Goal: Task Accomplishment & Management: Manage account settings

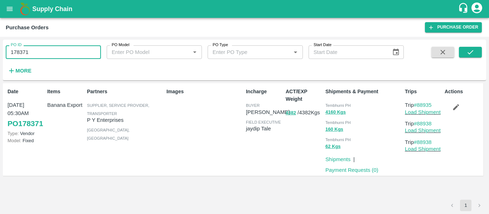
click at [45, 49] on input "178371" at bounding box center [53, 52] width 95 height 14
paste input "text"
type input "178383"
click at [470, 52] on icon "submit" at bounding box center [470, 52] width 8 height 8
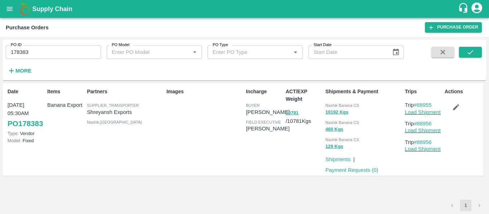
click at [458, 113] on button "button" at bounding box center [455, 107] width 23 height 12
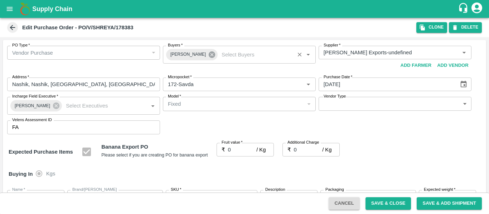
click at [209, 58] on icon at bounding box center [212, 55] width 6 height 6
click at [187, 55] on input "Buyers   *" at bounding box center [233, 52] width 137 height 9
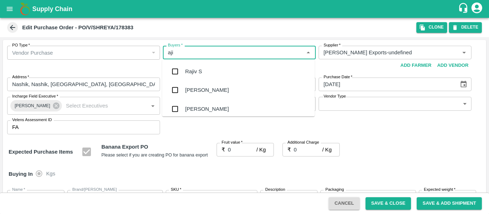
type input "ajit"
click at [189, 72] on div "Ajit Otari" at bounding box center [207, 72] width 44 height 8
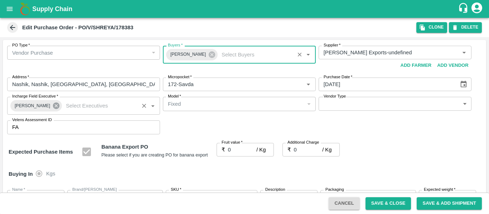
click at [52, 106] on icon at bounding box center [56, 106] width 8 height 8
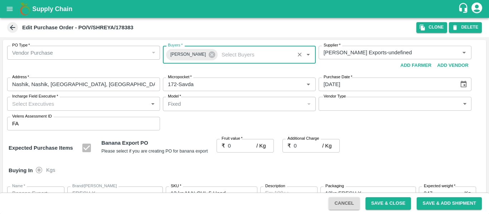
click at [38, 104] on input "Incharge Field Executive   *" at bounding box center [77, 103] width 137 height 9
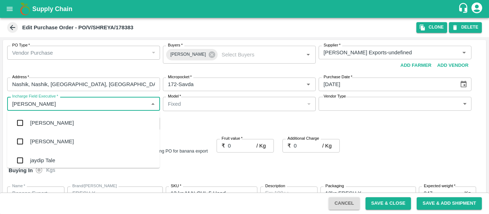
type input "jayd"
click at [42, 123] on div "jaydip Tale" at bounding box center [42, 123] width 25 height 8
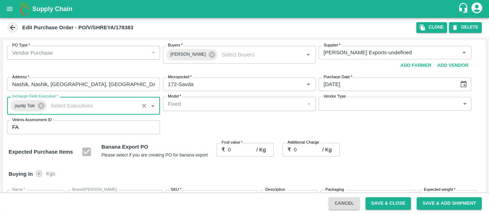
click at [232, 148] on input "0" at bounding box center [242, 150] width 29 height 14
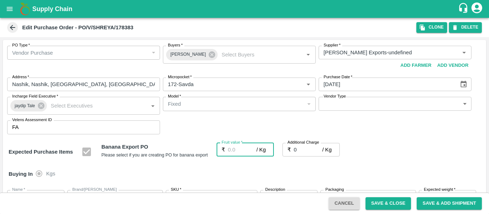
type input "1"
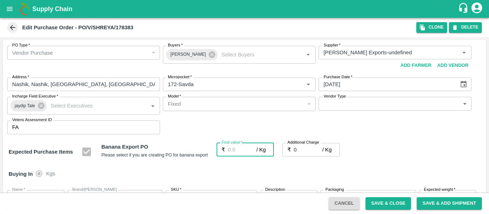
type input "1"
type input "18"
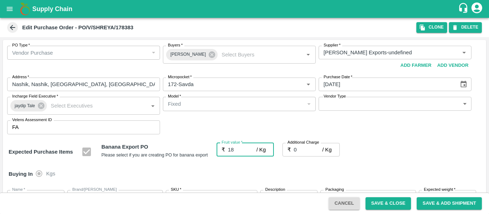
type input "18"
type input "18.5"
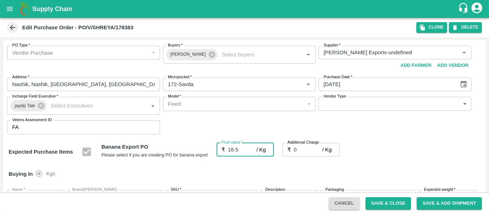
type input "18.5"
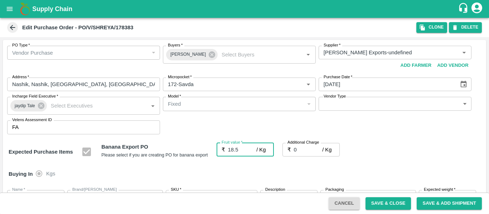
type input "18.5"
click at [302, 150] on input "0" at bounding box center [308, 150] width 29 height 14
type input "2"
type input "20.5"
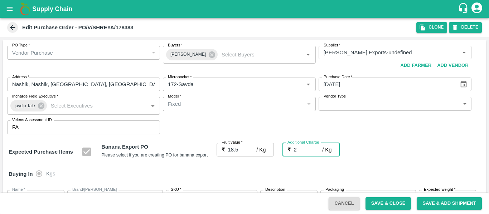
type input "20.5"
type input "2.7"
type input "21.2"
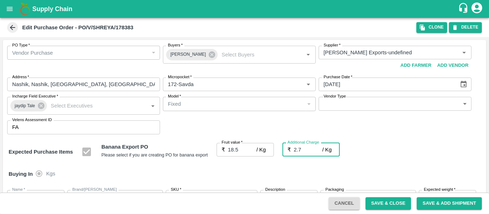
type input "21.2"
type input "2.75"
type input "21.25"
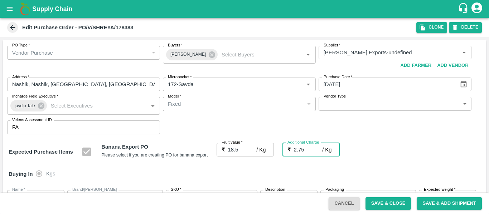
type input "21.25"
type input "2.75"
click at [401, 150] on div "Expected Purchase Items Banana Export PO Please select if you are creating PO f…" at bounding box center [245, 152] width 472 height 18
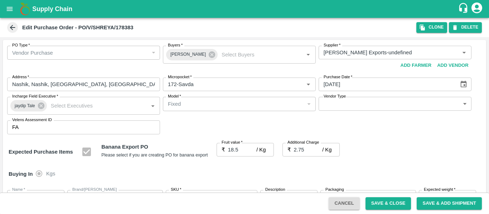
scroll to position [378, 0]
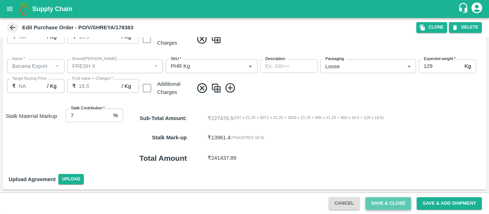
click at [402, 205] on button "Save & Close" at bounding box center [388, 204] width 46 height 13
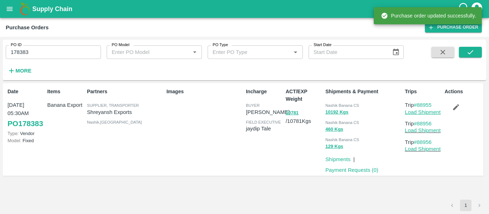
click at [423, 112] on link "Load Shipment" at bounding box center [423, 112] width 36 height 6
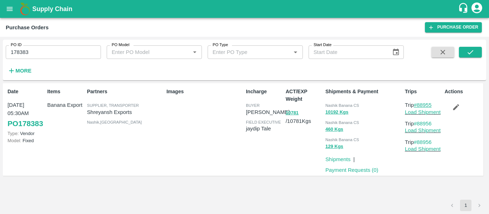
drag, startPoint x: 433, startPoint y: 106, endPoint x: 419, endPoint y: 106, distance: 14.3
click at [419, 106] on p "Trip #88955" at bounding box center [423, 105] width 37 height 8
copy link "88955"
drag, startPoint x: 437, startPoint y: 122, endPoint x: 418, endPoint y: 124, distance: 18.7
click at [418, 124] on p "Trip #88956" at bounding box center [423, 124] width 37 height 8
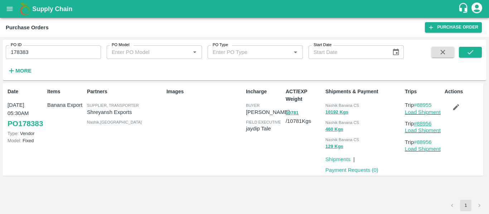
copy link "88956"
click at [40, 54] on input "178383" at bounding box center [53, 52] width 95 height 14
paste input "text"
type input "178377"
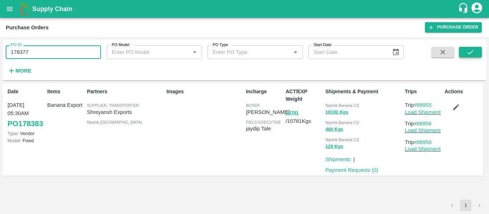
click at [466, 53] on icon "submit" at bounding box center [470, 52] width 8 height 8
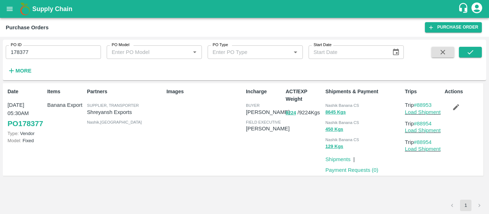
click at [451, 110] on button "button" at bounding box center [455, 107] width 23 height 12
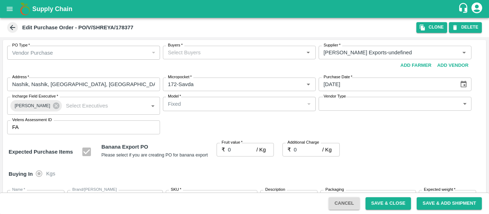
click at [191, 56] on input "Buyers   *" at bounding box center [233, 52] width 137 height 9
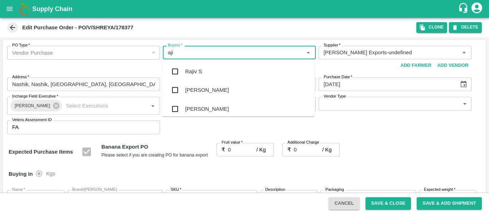
type input "ajit"
click at [193, 72] on div "Ajit Otari" at bounding box center [207, 72] width 44 height 8
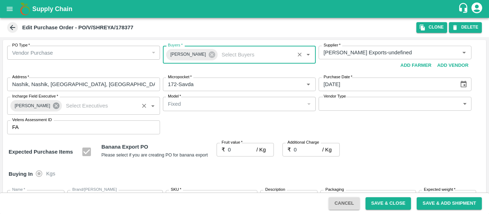
click at [53, 108] on icon at bounding box center [56, 106] width 6 height 6
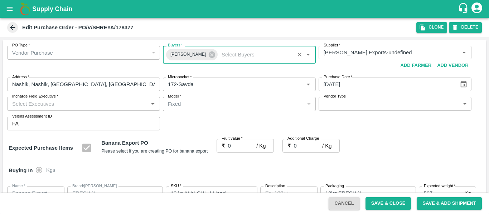
click at [31, 108] on input "Incharge Field Executive   *" at bounding box center [77, 103] width 137 height 9
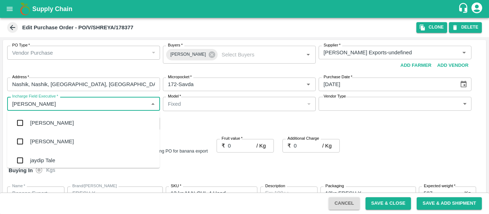
type input "jayd"
click at [37, 124] on div "jaydip Tale" at bounding box center [42, 123] width 25 height 8
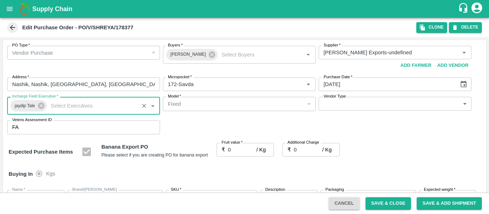
click at [232, 147] on input "0" at bounding box center [242, 150] width 29 height 14
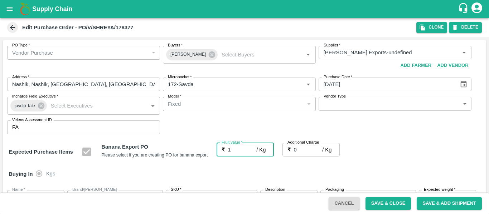
type input "18"
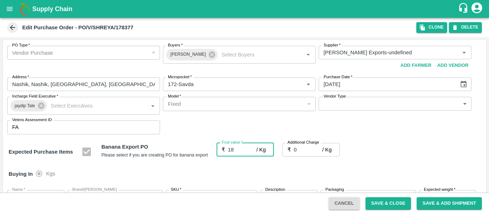
type input "18"
type input "18.5"
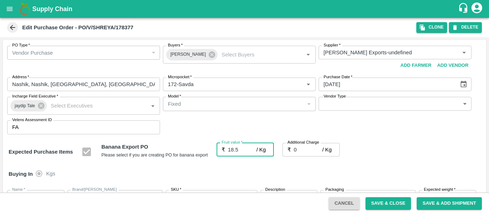
type input "18.5"
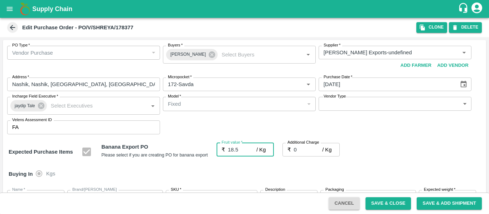
type input "18.5"
click at [302, 155] on input "0" at bounding box center [308, 150] width 29 height 14
type input "2"
type input "20.5"
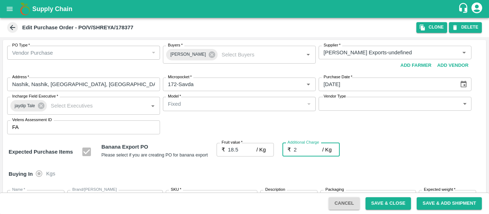
type input "20.5"
type input "2.7"
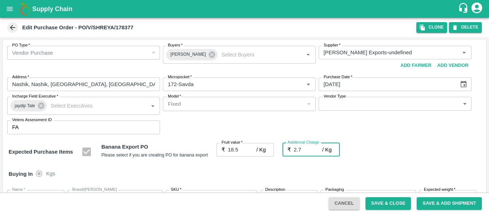
type input "21.2"
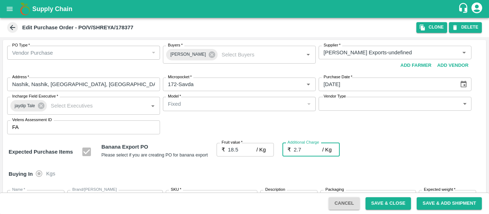
type input "2.75"
type input "21.25"
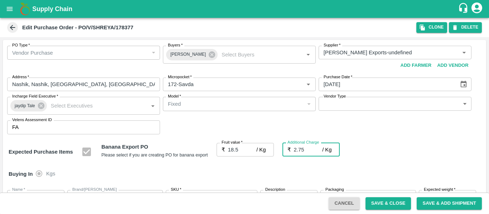
type input "21.25"
type input "2.75"
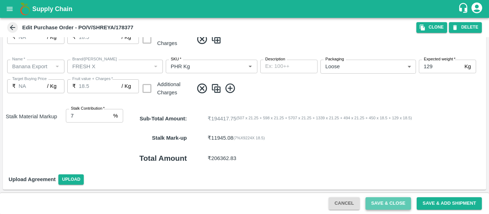
click at [401, 201] on button "Save & Close" at bounding box center [388, 204] width 46 height 13
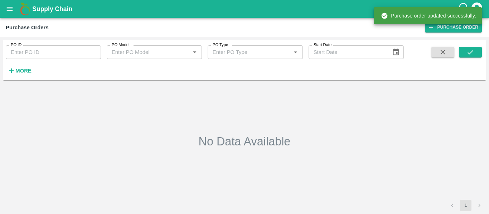
type input "178377"
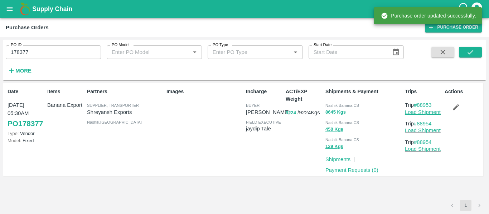
click at [424, 113] on link "Load Shipment" at bounding box center [423, 112] width 36 height 6
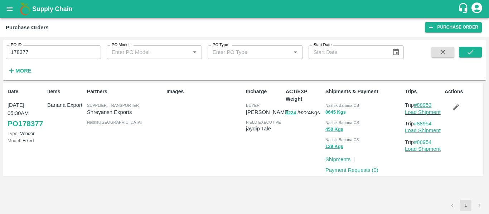
drag, startPoint x: 435, startPoint y: 102, endPoint x: 419, endPoint y: 105, distance: 15.7
click at [419, 105] on p "Trip #88953" at bounding box center [423, 105] width 37 height 8
copy link "88953"
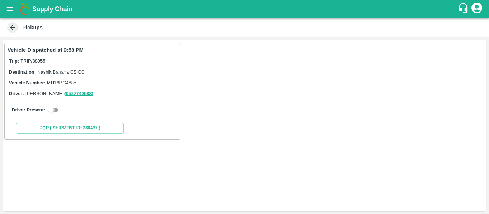
click at [59, 112] on input "checkbox" at bounding box center [51, 110] width 26 height 9
checkbox input "true"
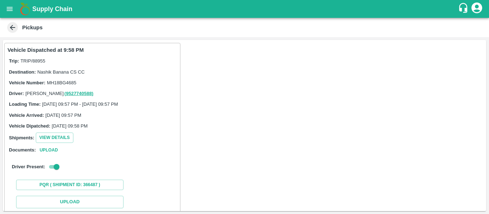
scroll to position [105, 0]
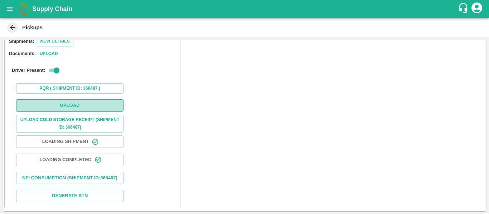
click at [83, 101] on button "Upload" at bounding box center [69, 105] width 107 height 13
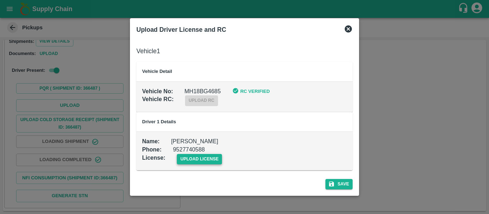
click at [187, 161] on span "upload license" at bounding box center [199, 159] width 45 height 10
click at [0, 0] on input "upload license" at bounding box center [0, 0] width 0 height 0
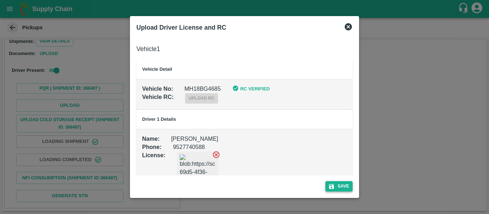
click at [335, 184] on button "Save" at bounding box center [338, 186] width 27 height 10
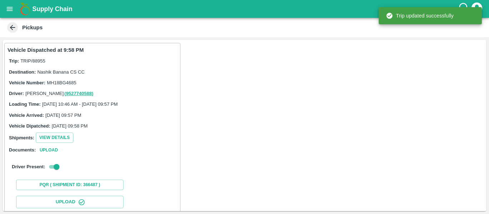
scroll to position [123, 0]
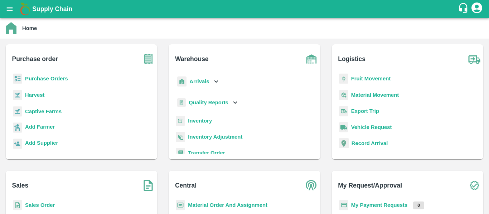
click at [362, 82] on p "Fruit Movement" at bounding box center [371, 79] width 40 height 8
click at [362, 79] on b "Fruit Movement" at bounding box center [371, 79] width 40 height 6
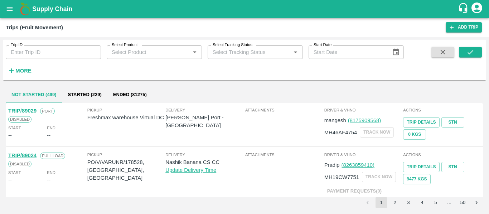
click at [48, 53] on input "Trip ID" at bounding box center [53, 52] width 95 height 14
paste input "88955"
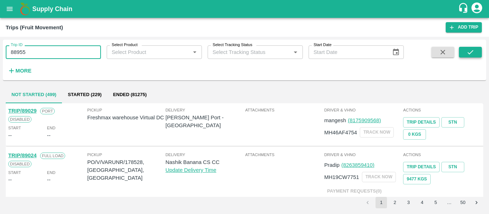
type input "88955"
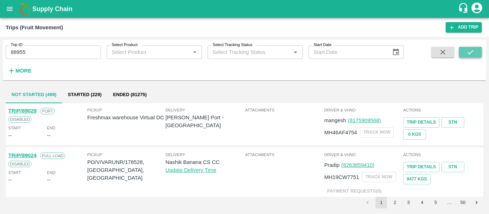
click at [470, 52] on icon "submit" at bounding box center [470, 52] width 8 height 8
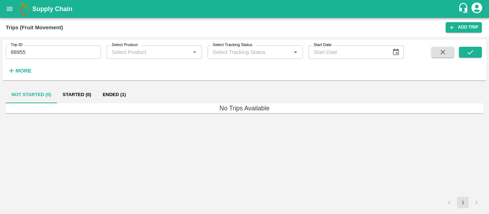
click at [115, 93] on button "Ended (1)" at bounding box center [114, 94] width 35 height 17
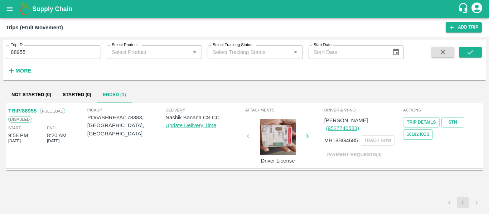
click at [29, 111] on link "TRIP/88955" at bounding box center [22, 111] width 28 height 6
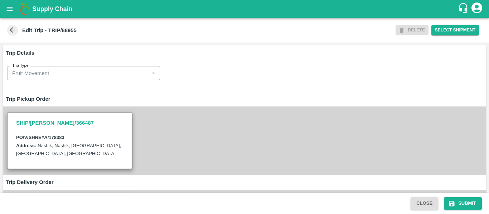
scroll to position [558, 0]
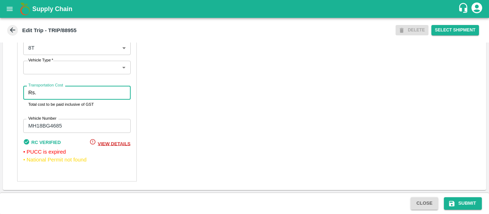
click at [56, 97] on input "Transportation Cost" at bounding box center [84, 93] width 91 height 14
type input "10000"
click at [456, 203] on button "Submit" at bounding box center [463, 204] width 38 height 13
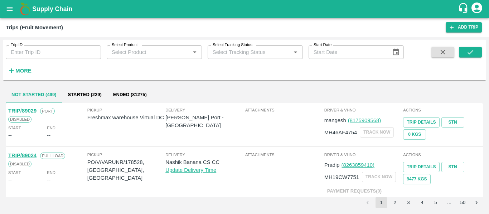
click at [67, 49] on input "Trip ID" at bounding box center [53, 52] width 95 height 14
paste input "88956"
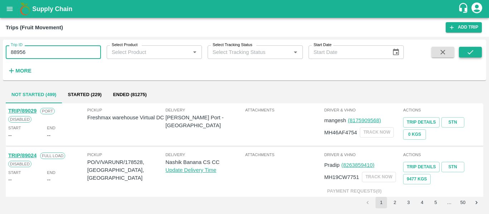
click at [466, 51] on button "submit" at bounding box center [470, 52] width 23 height 11
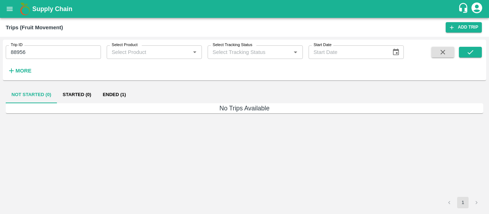
click at [121, 94] on button "Ended (1)" at bounding box center [114, 94] width 35 height 17
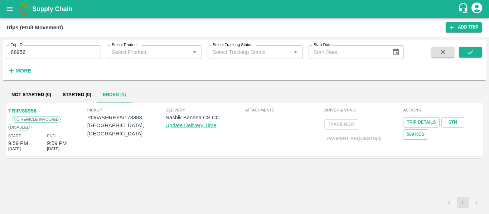
click at [35, 109] on link "TRIP/88956" at bounding box center [22, 111] width 28 height 6
click at [47, 44] on div "Trip ID 88956 Trip ID" at bounding box center [50, 49] width 101 height 19
click at [48, 52] on input "88956" at bounding box center [53, 52] width 95 height 14
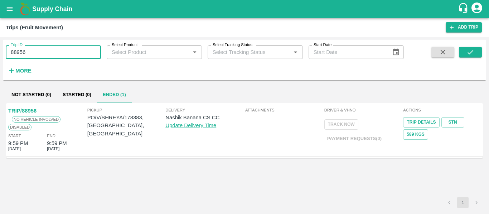
paste input "text"
type input "88953"
click at [476, 52] on button "submit" at bounding box center [470, 52] width 23 height 11
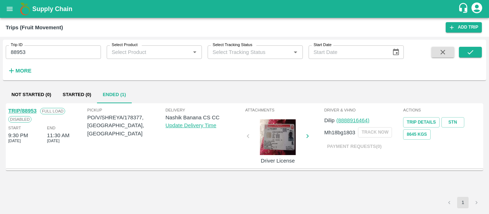
click at [22, 112] on link "TRIP/88953" at bounding box center [22, 111] width 28 height 6
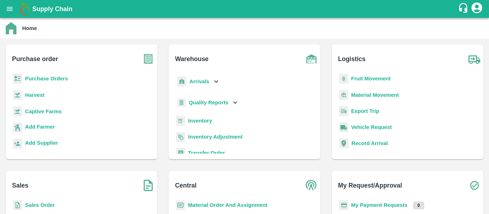
click at [180, 82] on img at bounding box center [181, 82] width 9 height 10
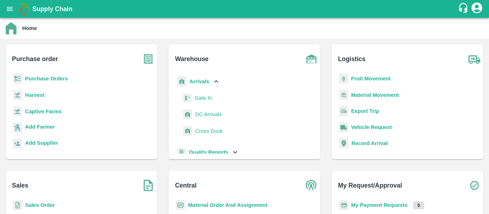
click at [206, 114] on span "DC Arrivals" at bounding box center [208, 115] width 26 height 8
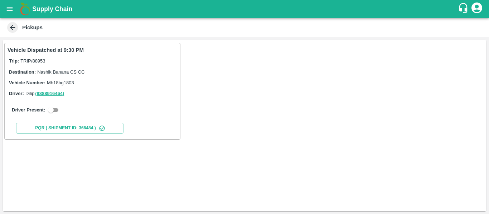
click at [50, 109] on input "checkbox" at bounding box center [51, 110] width 26 height 9
checkbox input "true"
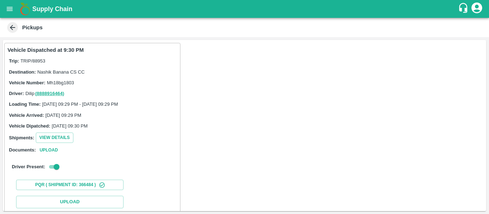
scroll to position [105, 0]
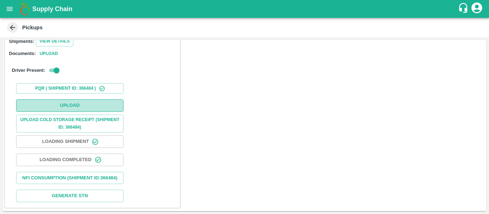
click at [72, 99] on button "Upload" at bounding box center [69, 105] width 107 height 13
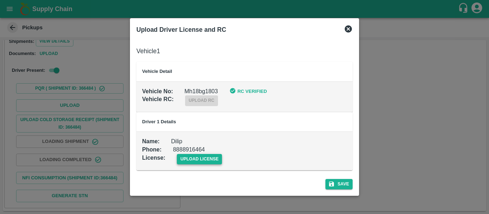
click at [189, 158] on span "upload license" at bounding box center [199, 159] width 45 height 10
click at [0, 0] on input "upload license" at bounding box center [0, 0] width 0 height 0
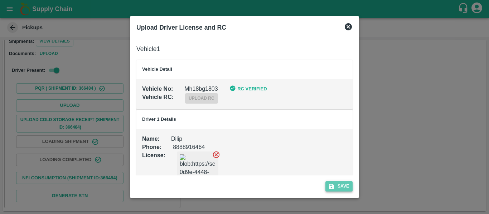
click at [346, 184] on button "Save" at bounding box center [338, 186] width 27 height 10
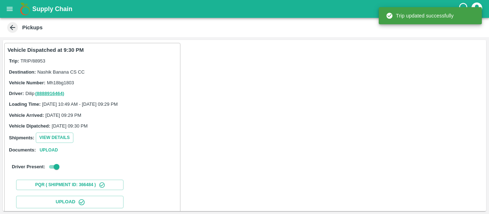
scroll to position [123, 0]
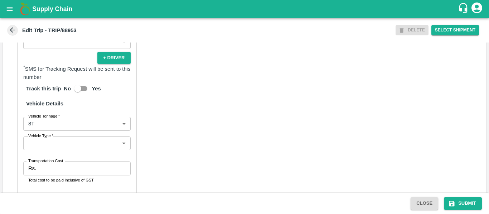
scroll to position [541, 0]
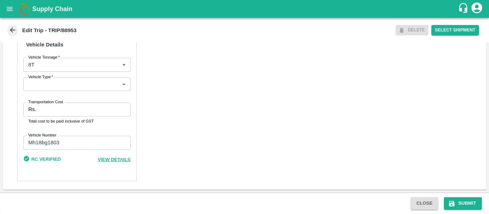
click at [64, 113] on input "Transportation Cost" at bounding box center [84, 110] width 91 height 14
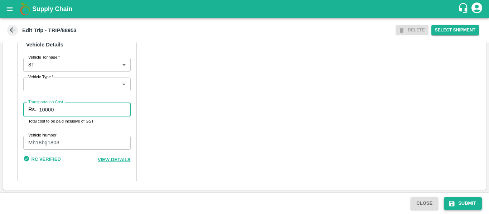
type input "10000"
click at [463, 206] on button "Submit" at bounding box center [463, 204] width 38 height 13
